Goal: Transaction & Acquisition: Purchase product/service

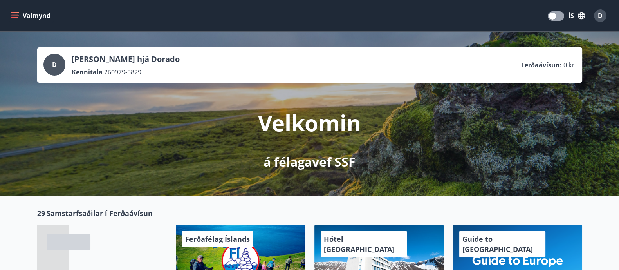
drag, startPoint x: 556, startPoint y: 0, endPoint x: 163, endPoint y: 123, distance: 412.4
click at [163, 123] on div "Velkomin á félagavef SSF" at bounding box center [310, 127] width 439 height 88
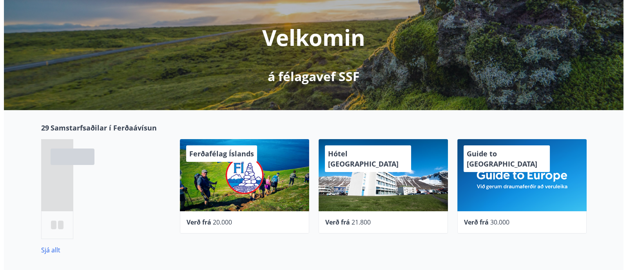
scroll to position [86, 0]
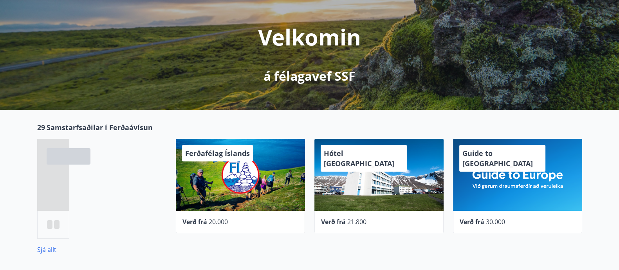
click at [395, 192] on div "Hótel Ísafjörður" at bounding box center [379, 175] width 129 height 72
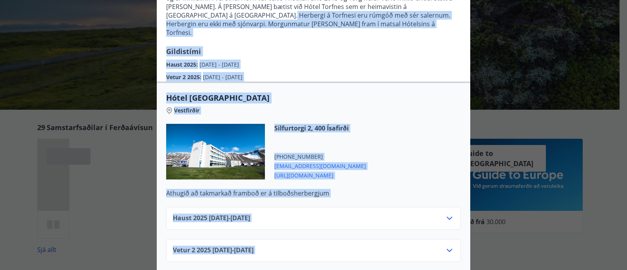
scroll to position [129, 0]
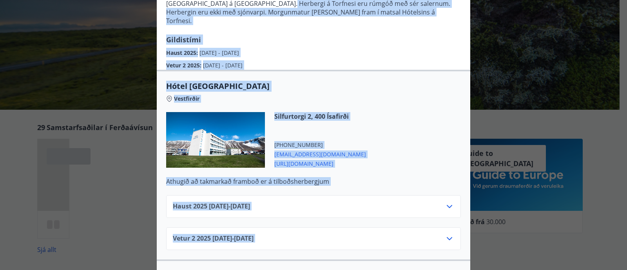
drag, startPoint x: 459, startPoint y: 121, endPoint x: 427, endPoint y: 230, distance: 113.6
click at [427, 230] on div "Hótel Ísafjörður Hótel Ísafjörður rekur tvö hótel og eitt gistihús. Hótel Ísafj…" at bounding box center [313, 167] width 313 height 469
click at [422, 134] on div "Silfurtorgi 2, 400 Ísafirði +354 4564111 lobby@hotelisafjordur.is https://isafj…" at bounding box center [313, 144] width 295 height 65
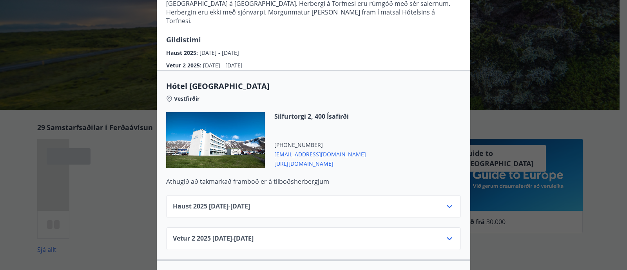
click at [354, 202] on div "Haust 2025 01.09.25 - 30.09.25" at bounding box center [313, 210] width 281 height 16
click at [445, 202] on icon at bounding box center [449, 206] width 9 height 9
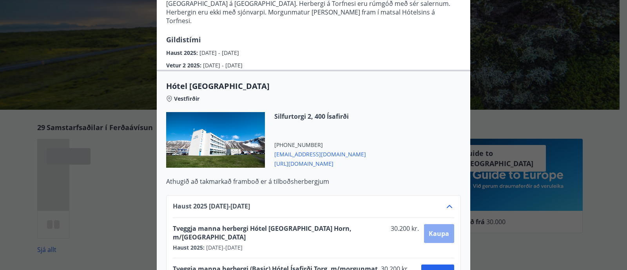
click at [436, 229] on span "Kaupa" at bounding box center [439, 233] width 20 height 9
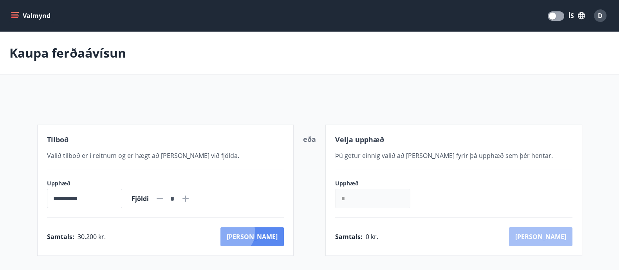
click at [270, 233] on button "Kaup" at bounding box center [252, 236] width 63 height 19
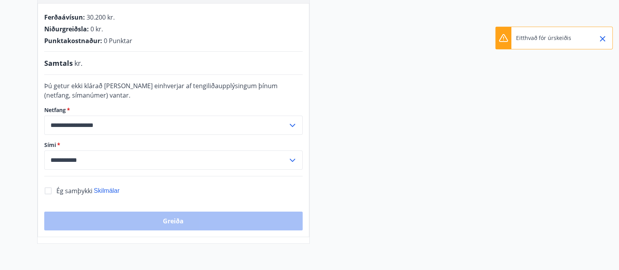
scroll to position [177, 0]
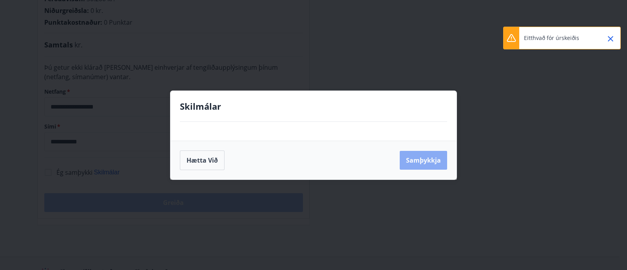
click at [412, 160] on button "Samþykkja" at bounding box center [423, 160] width 47 height 19
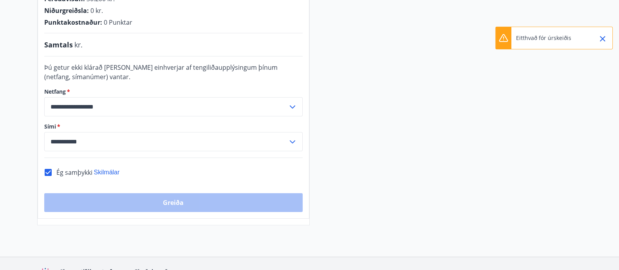
click at [181, 205] on div "Greiða" at bounding box center [173, 202] width 259 height 19
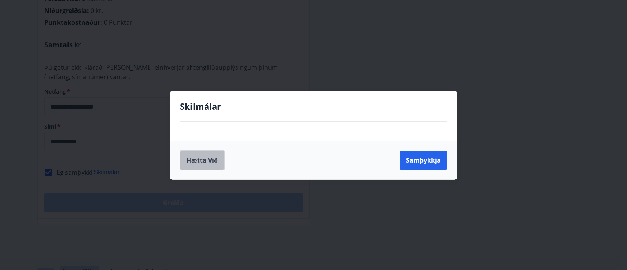
click at [189, 155] on button "Hætta við" at bounding box center [202, 160] width 45 height 20
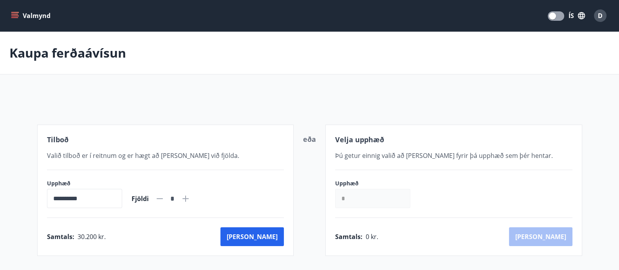
click at [557, 13] on icon "button" at bounding box center [581, 15] width 7 height 7
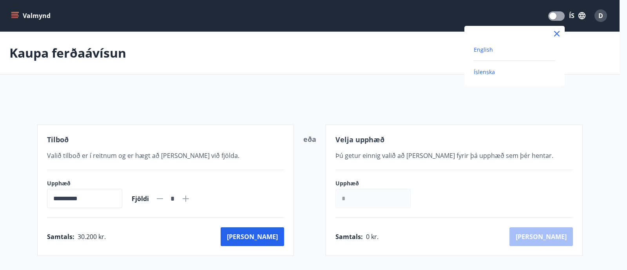
click at [479, 52] on span "English" at bounding box center [483, 49] width 19 height 7
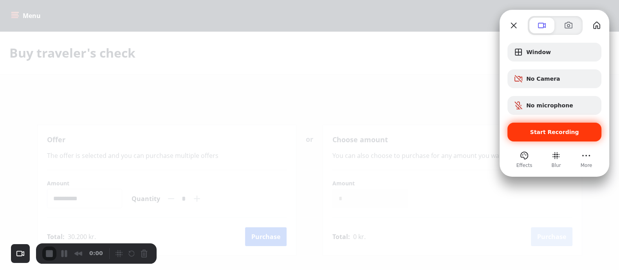
click at [517, 132] on span "Start Recording" at bounding box center [554, 132] width 81 height 6
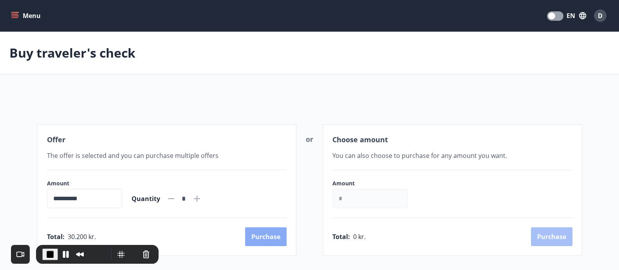
click at [255, 233] on button "Purchase" at bounding box center [266, 236] width 42 height 19
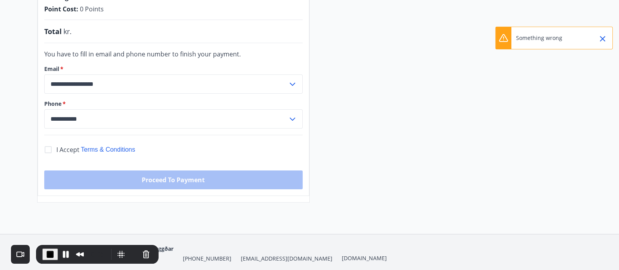
scroll to position [199, 0]
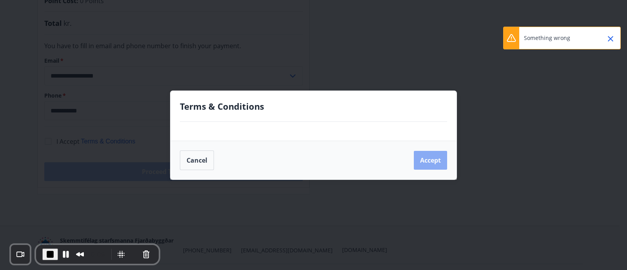
click at [438, 161] on button "Accept" at bounding box center [430, 160] width 33 height 19
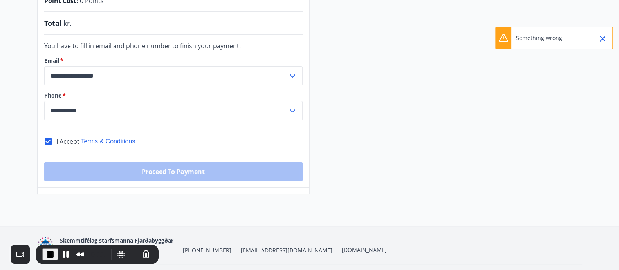
click at [155, 181] on div "**********" at bounding box center [174, 75] width 272 height 224
click at [46, 239] on span "End Recording" at bounding box center [49, 254] width 9 height 9
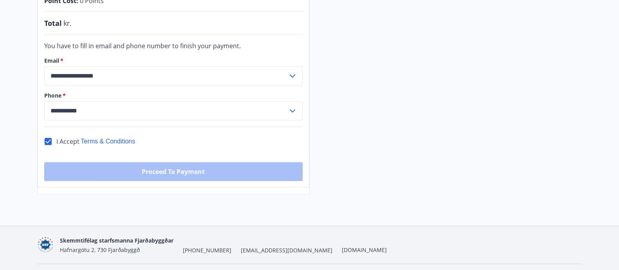
click at [168, 238] on span "Skemmtifélag starfsmanna Fjarðabyggðar" at bounding box center [117, 240] width 114 height 7
copy span "Skemmtifélag starfsmanna Fjarðabyggðar"
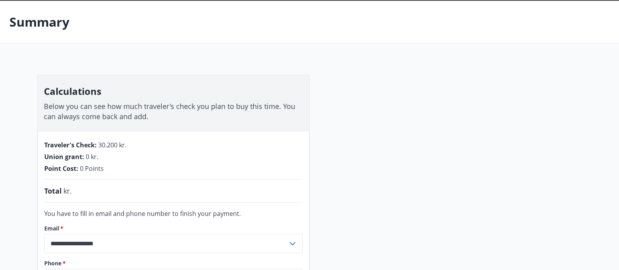
scroll to position [0, 0]
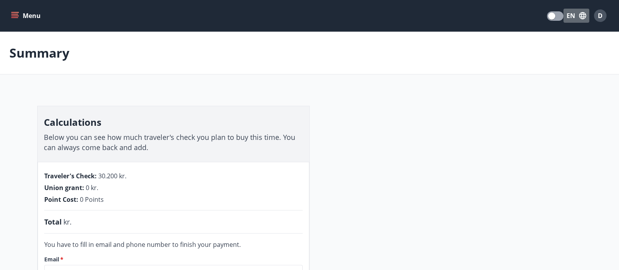
click at [557, 18] on button "EN" at bounding box center [577, 16] width 26 height 14
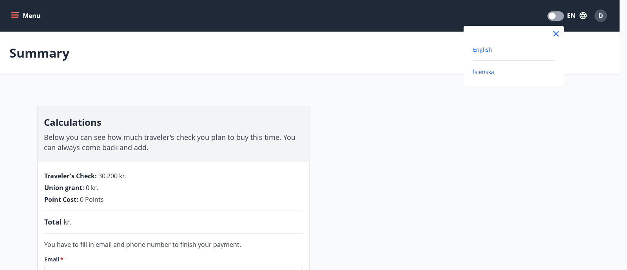
click at [482, 69] on span "Íslenska" at bounding box center [483, 71] width 21 height 7
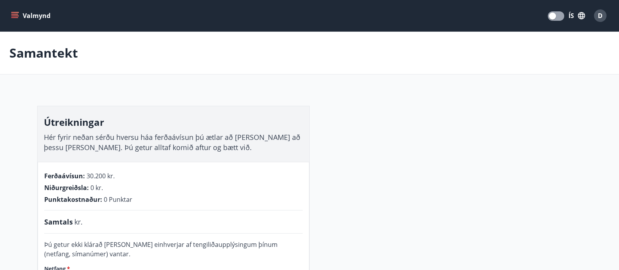
click at [38, 16] on button "Valmynd" at bounding box center [31, 16] width 44 height 14
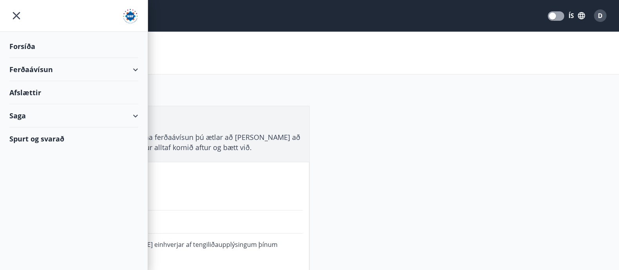
click at [30, 46] on div "Forsíða" at bounding box center [73, 46] width 129 height 23
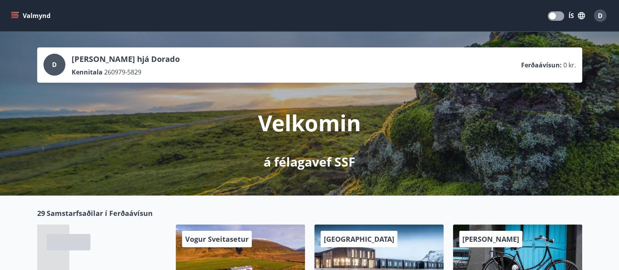
click at [605, 17] on div "D" at bounding box center [600, 15] width 13 height 13
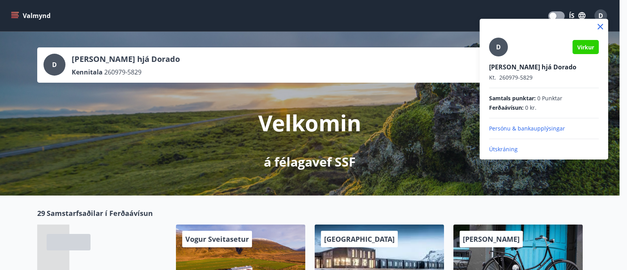
click at [605, 17] on div at bounding box center [313, 135] width 627 height 270
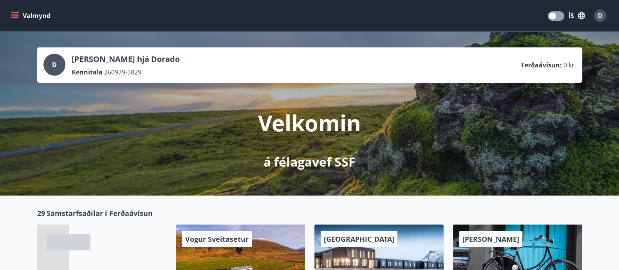
click at [33, 9] on button "Valmynd" at bounding box center [31, 16] width 44 height 14
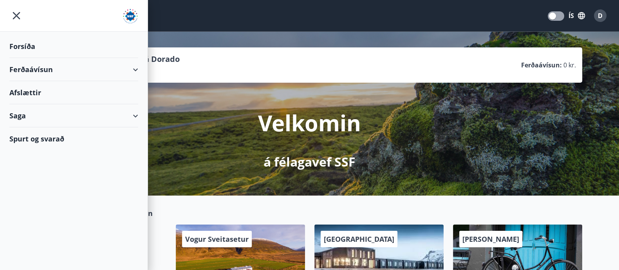
click at [23, 97] on div "Afslættir" at bounding box center [73, 92] width 129 height 23
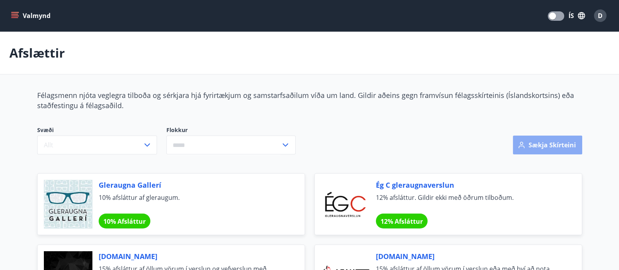
click at [531, 148] on button "Sækja skírteini" at bounding box center [547, 145] width 69 height 19
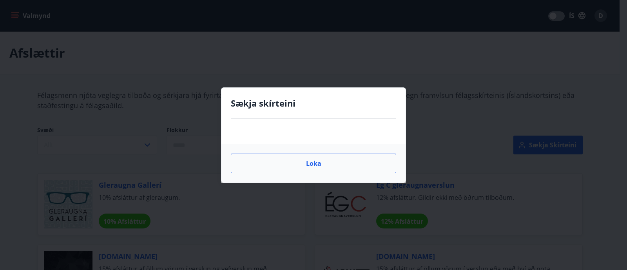
click at [284, 165] on button "Loka" at bounding box center [313, 164] width 165 height 20
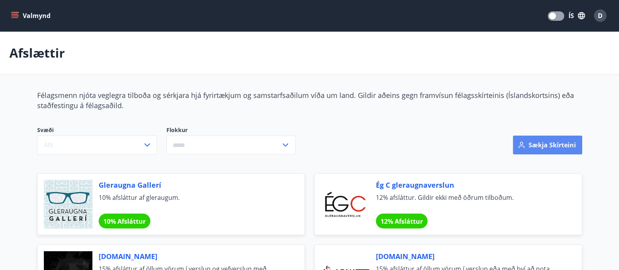
click at [538, 141] on button "Sækja skírteini" at bounding box center [547, 145] width 69 height 19
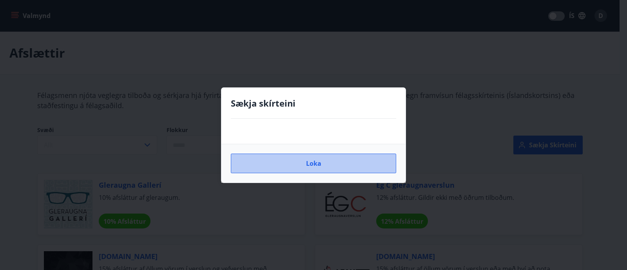
click at [377, 157] on button "Loka" at bounding box center [313, 164] width 165 height 20
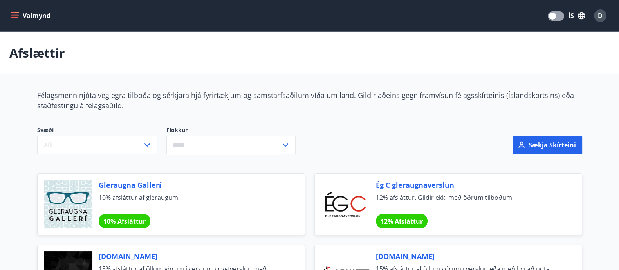
click at [44, 14] on button "Valmynd" at bounding box center [31, 16] width 44 height 14
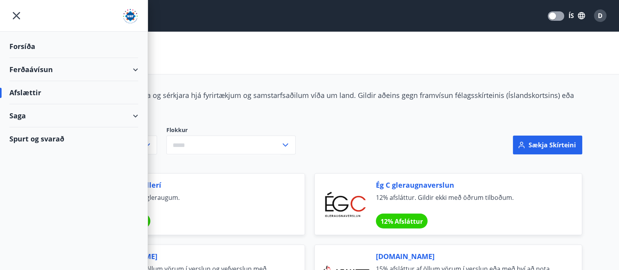
click at [29, 46] on div "Forsíða" at bounding box center [73, 46] width 129 height 23
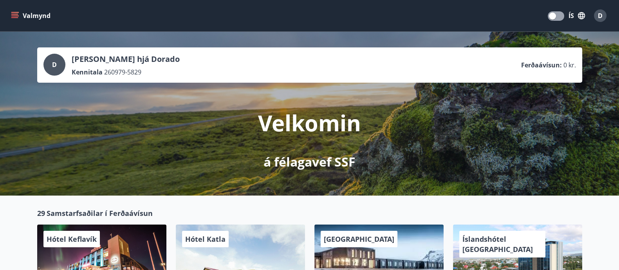
click at [21, 13] on button "Valmynd" at bounding box center [31, 16] width 44 height 14
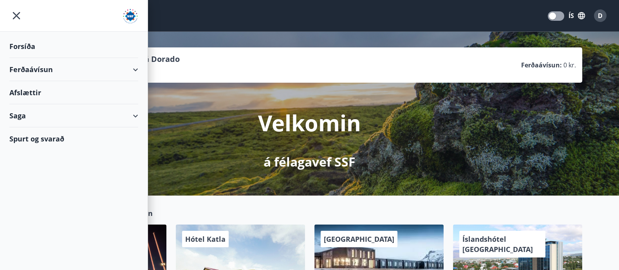
click at [18, 95] on div "Afslættir" at bounding box center [73, 92] width 129 height 23
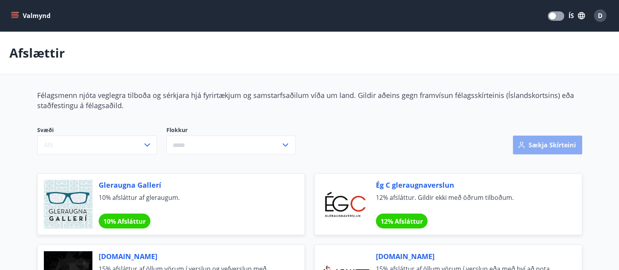
click at [529, 147] on button "Sækja skírteini" at bounding box center [547, 145] width 69 height 19
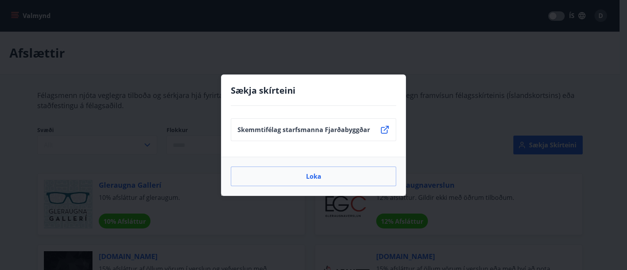
click at [345, 128] on p "Skemmtifélag starfsmanna Fjarðabyggðar" at bounding box center [303, 129] width 132 height 9
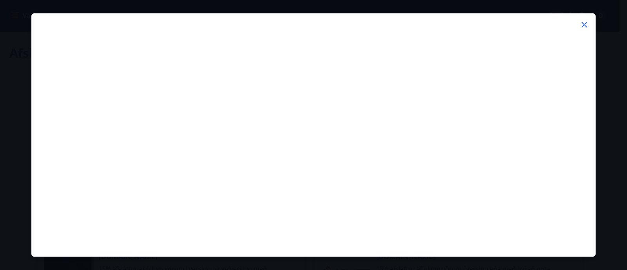
click at [585, 23] on icon at bounding box center [583, 24] width 9 height 9
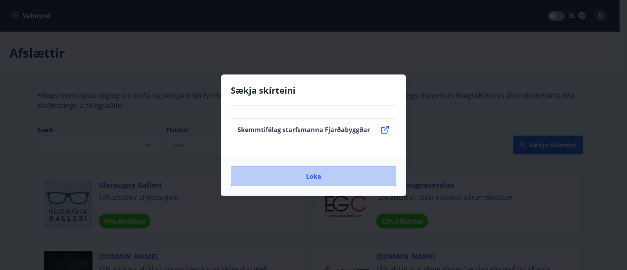
click at [325, 182] on button "Loka" at bounding box center [313, 177] width 165 height 20
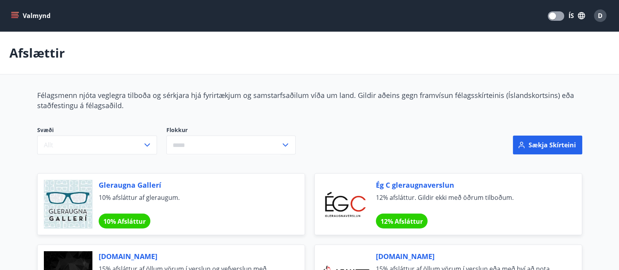
click at [37, 19] on button "Valmynd" at bounding box center [31, 16] width 44 height 14
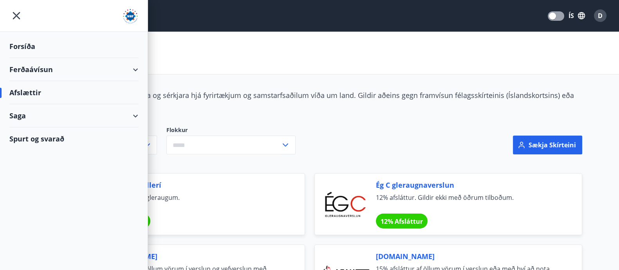
click at [18, 42] on div "Forsíða" at bounding box center [73, 46] width 129 height 23
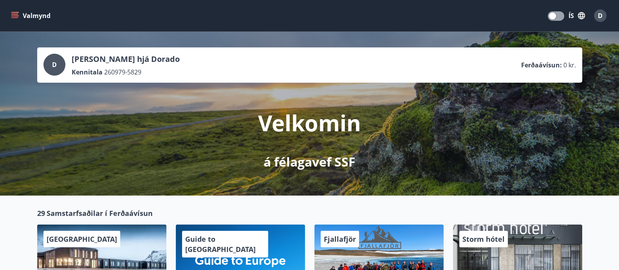
click at [38, 16] on button "Valmynd" at bounding box center [31, 16] width 44 height 14
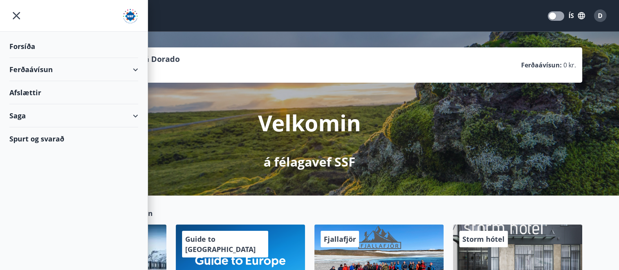
click at [18, 94] on div "Afslættir" at bounding box center [73, 92] width 129 height 23
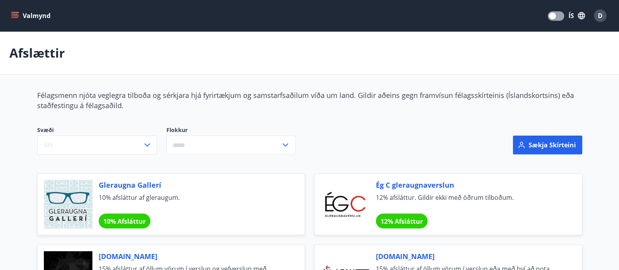
click at [213, 213] on div "Gleraugna Gallerí 10% afsláttur af gleraugum. 10% Afsláttur" at bounding box center [192, 204] width 187 height 49
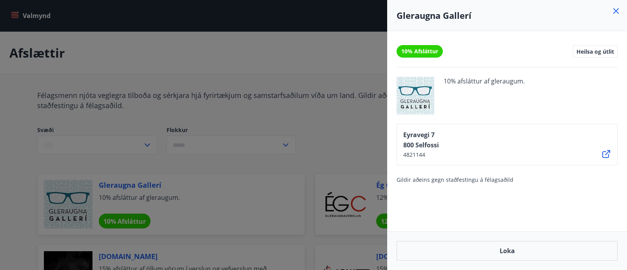
click at [615, 9] on icon at bounding box center [615, 10] width 5 height 5
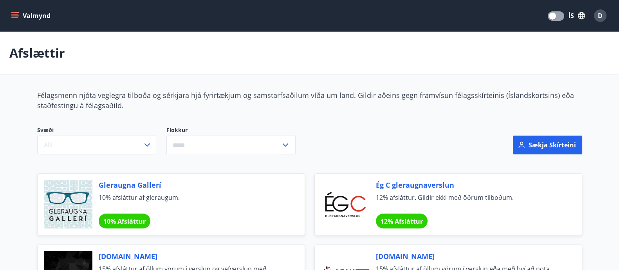
click at [32, 17] on button "Valmynd" at bounding box center [31, 16] width 44 height 14
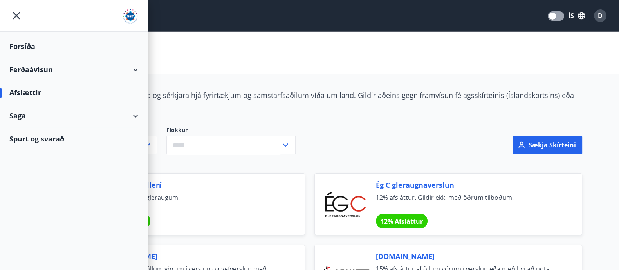
click at [19, 103] on div "Afslættir" at bounding box center [73, 92] width 129 height 23
click at [26, 63] on div "Ferðaávísun" at bounding box center [73, 69] width 129 height 23
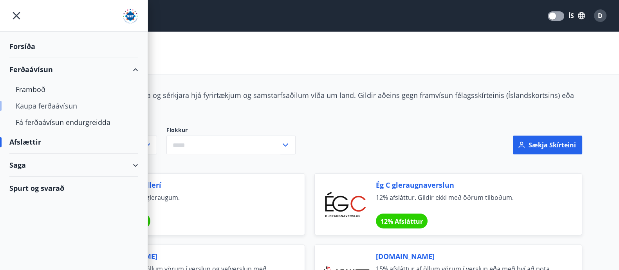
click at [22, 105] on div "Kaupa ferðaávísun" at bounding box center [74, 106] width 116 height 16
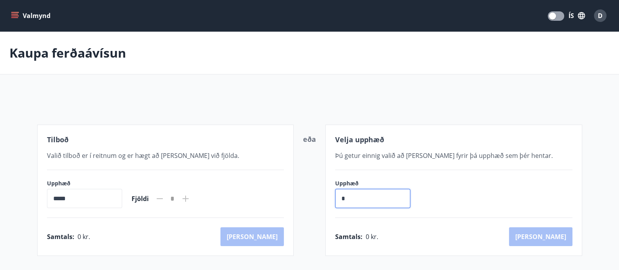
drag, startPoint x: 358, startPoint y: 203, endPoint x: 317, endPoint y: 201, distance: 40.4
click at [317, 201] on div "Tilboð Valið tilboð er í reitnum og er hægt að bæta við fjölda. Upphæð ***** ​ …" at bounding box center [309, 190] width 545 height 131
type input "**"
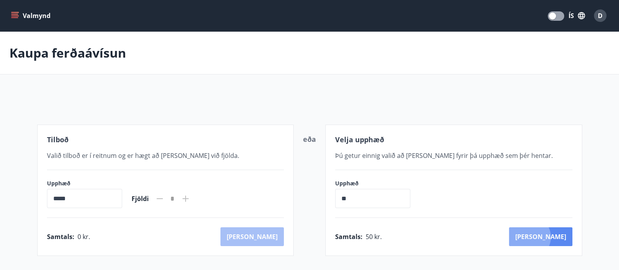
click at [564, 237] on button "Kaup" at bounding box center [540, 236] width 63 height 19
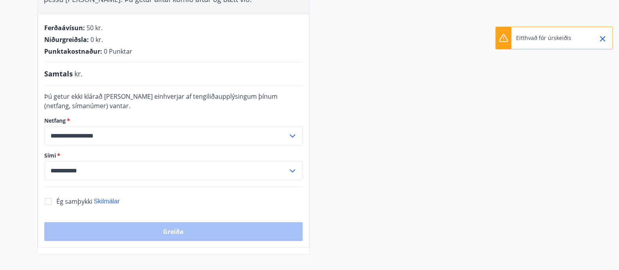
scroll to position [175, 0]
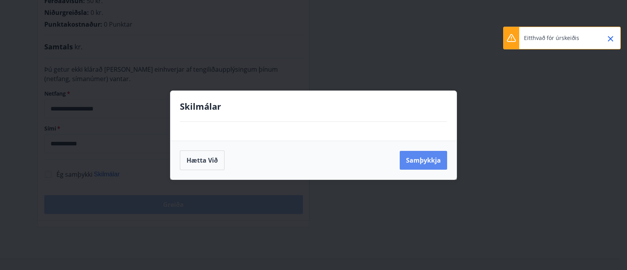
click at [409, 159] on button "Samþykkja" at bounding box center [423, 160] width 47 height 19
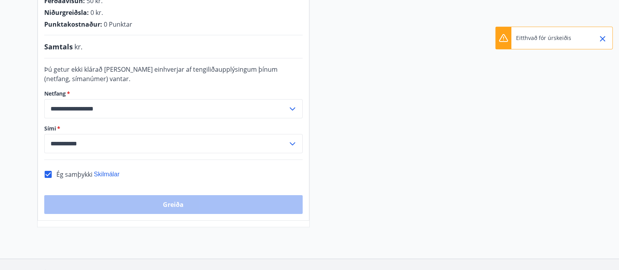
click at [219, 205] on div "Greiða" at bounding box center [173, 204] width 259 height 19
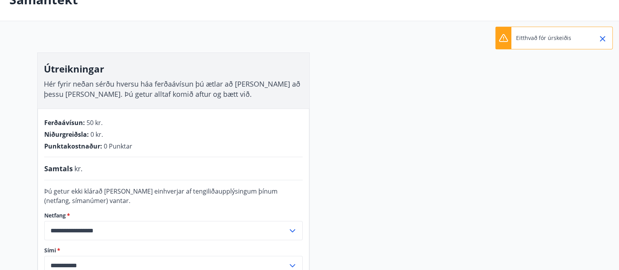
scroll to position [0, 0]
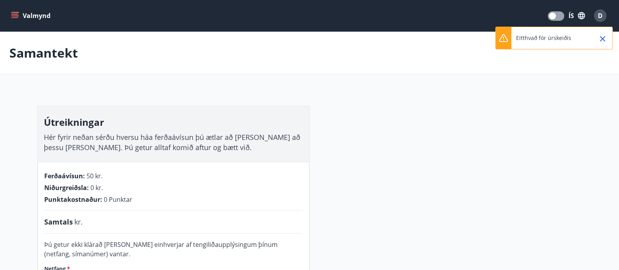
click at [601, 35] on icon "Close" at bounding box center [602, 38] width 9 height 9
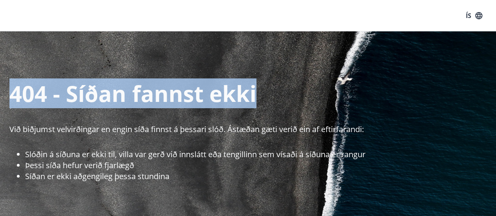
drag, startPoint x: 494, startPoint y: 11, endPoint x: 493, endPoint y: 49, distance: 37.6
click at [310, 97] on p "404 - Síðan fannst ekki" at bounding box center [252, 93] width 486 height 30
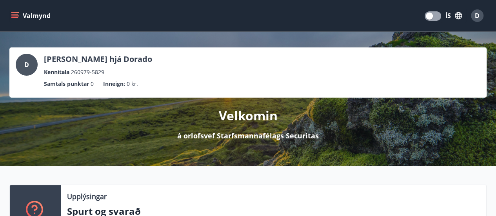
click at [22, 17] on button "Valmynd" at bounding box center [31, 16] width 44 height 14
click at [194, 19] on div "Valmynd ÍS D" at bounding box center [247, 15] width 477 height 19
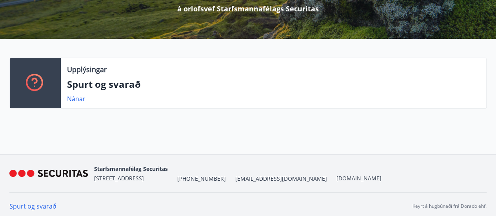
scroll to position [130, 0]
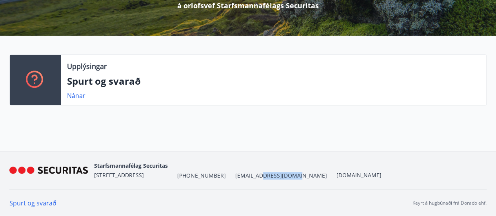
drag, startPoint x: 257, startPoint y: 174, endPoint x: 289, endPoint y: 175, distance: 31.7
click at [289, 175] on div "Starfsmannafélag Securitas [STREET_ADDRESS] [PHONE_NUMBER] [EMAIL_ADDRESS][DOMA…" at bounding box center [237, 170] width 287 height 19
copy span "[DOMAIN_NAME]"
